Goal: Use online tool/utility: Use online tool/utility

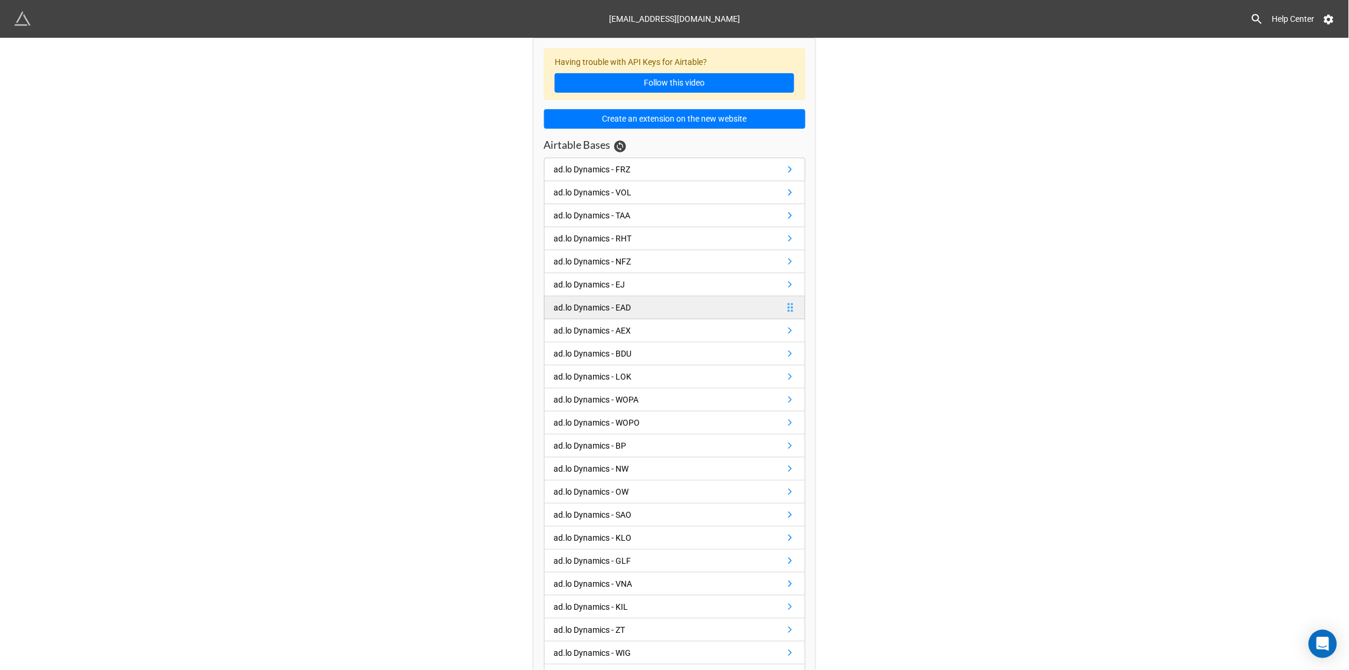
click at [595, 311] on div "ad.lo Dynamics - EAD" at bounding box center [592, 307] width 77 height 13
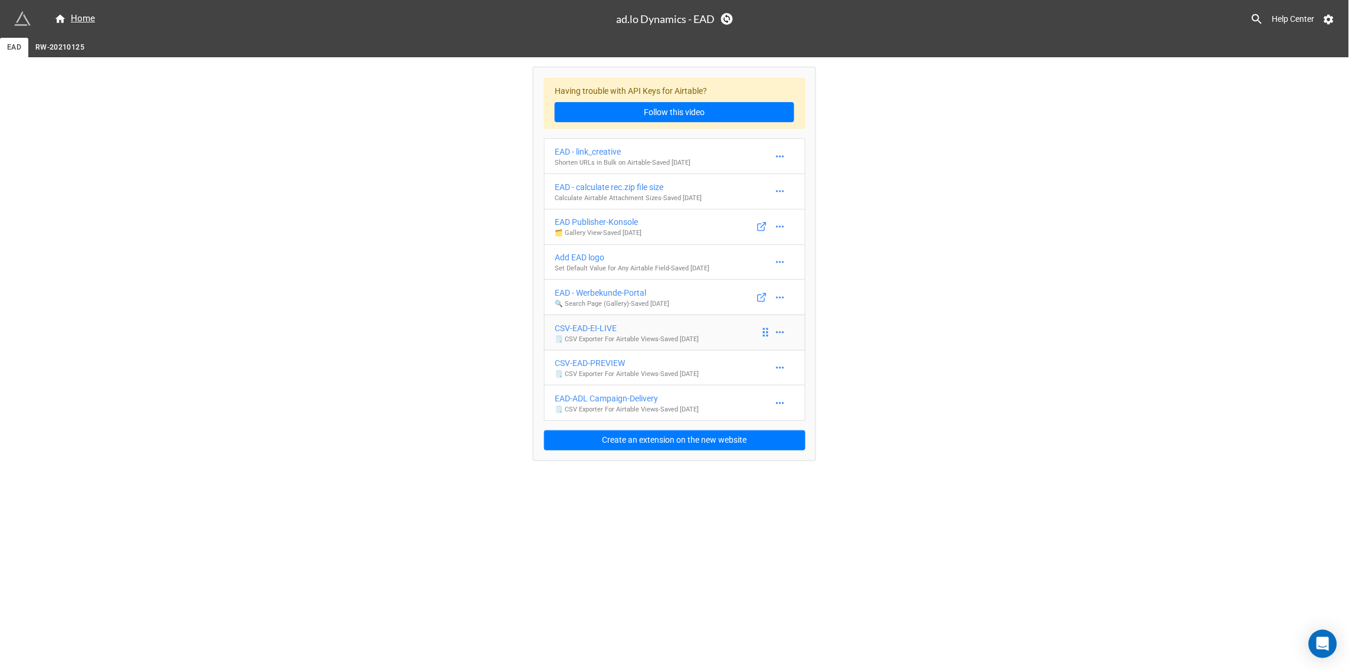
click at [596, 330] on div "CSV-EAD-EI-LIVE" at bounding box center [627, 328] width 144 height 13
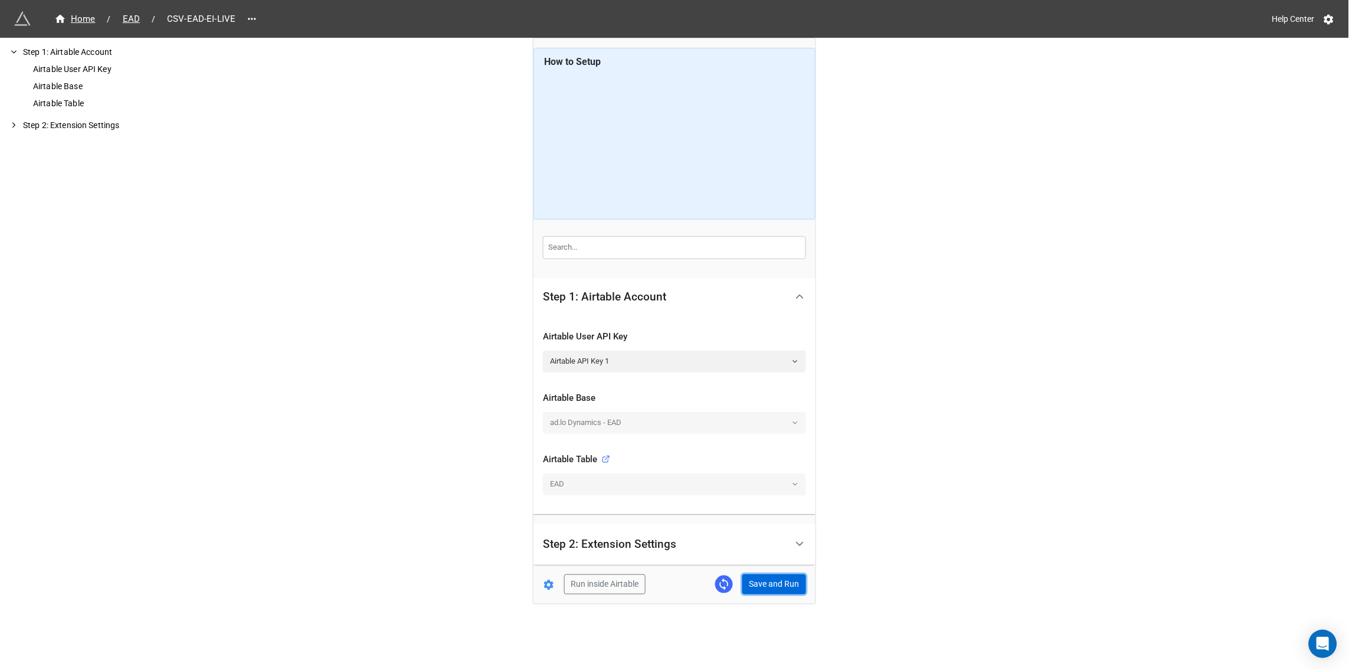
click at [772, 588] on button "Save and Run" at bounding box center [775, 584] width 64 height 20
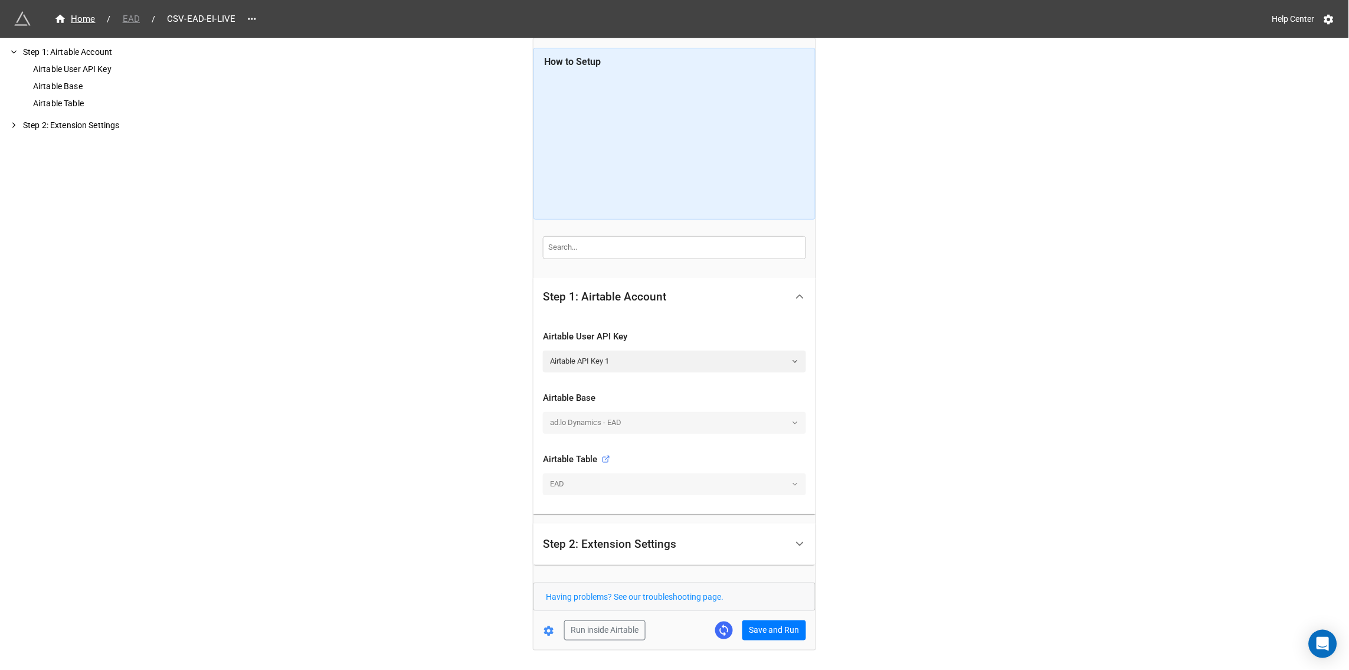
click at [129, 21] on span "EAD" at bounding box center [131, 19] width 31 height 14
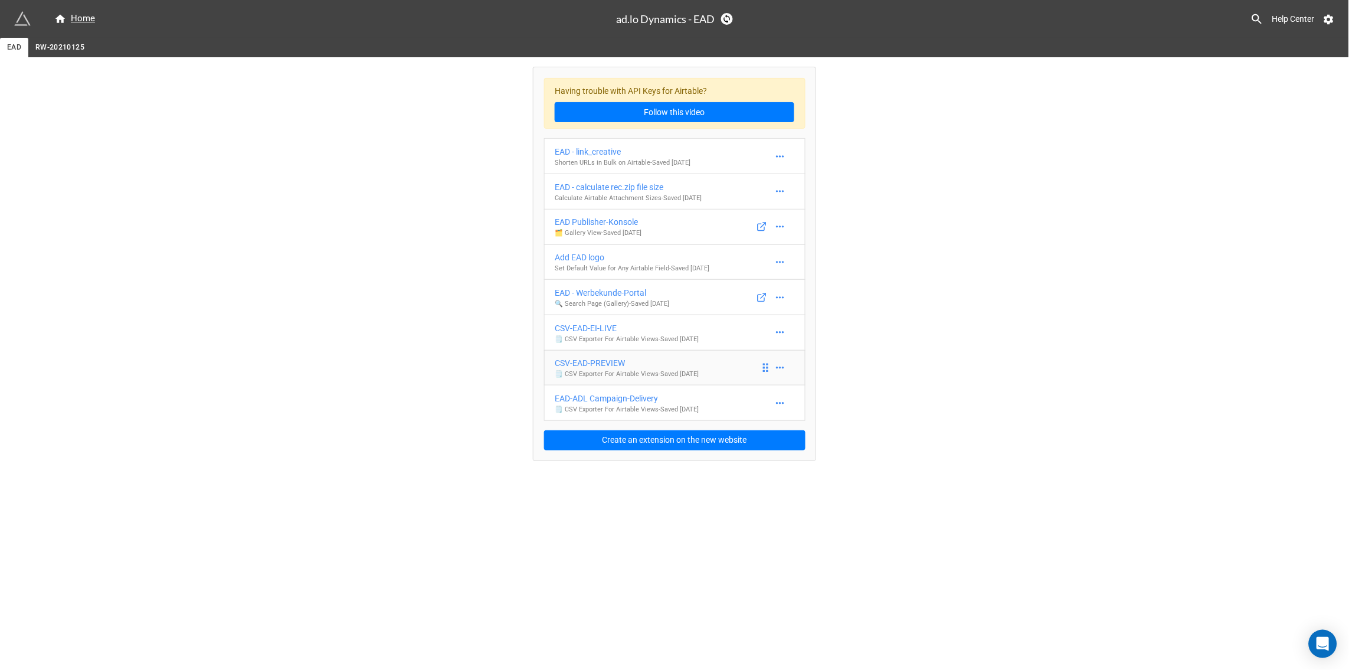
click at [602, 364] on div "CSV-EAD-PREVIEW" at bounding box center [627, 363] width 144 height 13
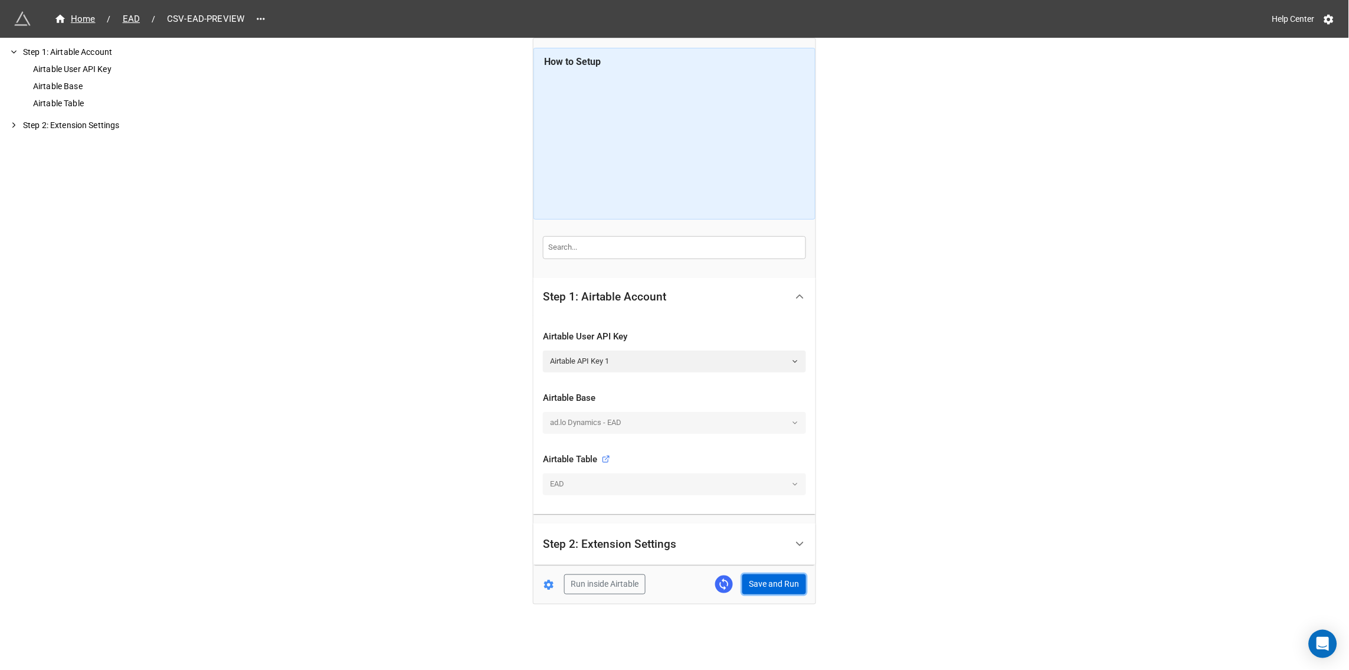
click at [776, 584] on button "Save and Run" at bounding box center [775, 584] width 64 height 20
